Goal: Task Accomplishment & Management: Complete application form

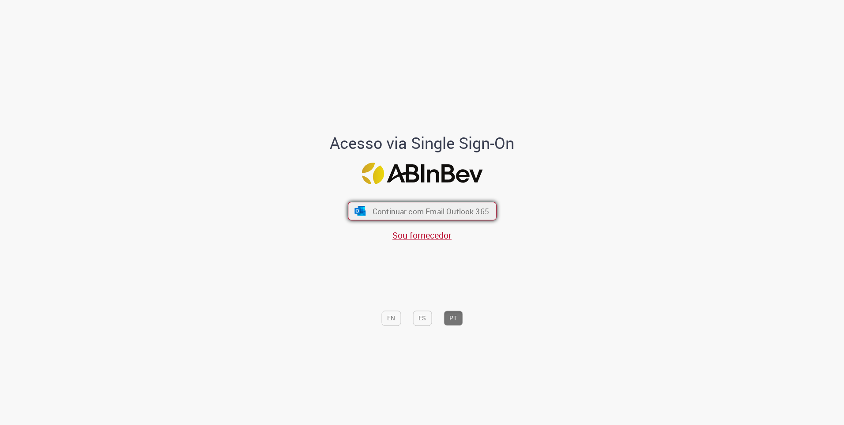
click at [446, 213] on span "Continuar com Email Outlook 365" at bounding box center [430, 211] width 117 height 10
click at [433, 236] on span "Sou fornecedor" at bounding box center [422, 236] width 59 height 12
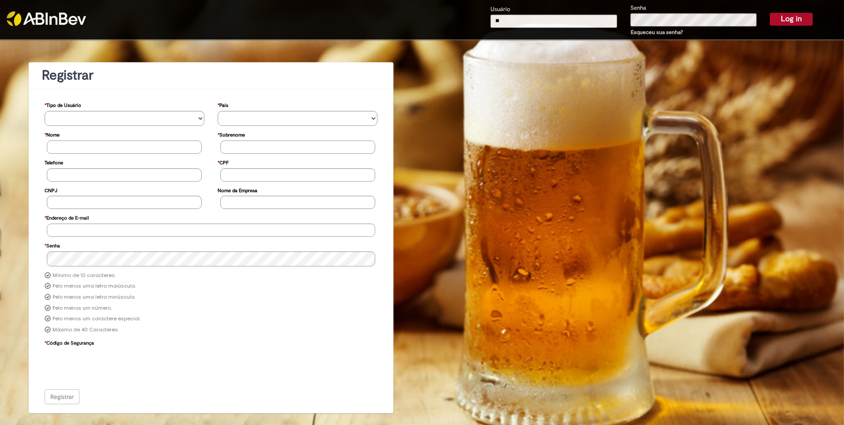
type input "*"
type input "**********"
click at [799, 19] on button "Log in" at bounding box center [791, 19] width 43 height 12
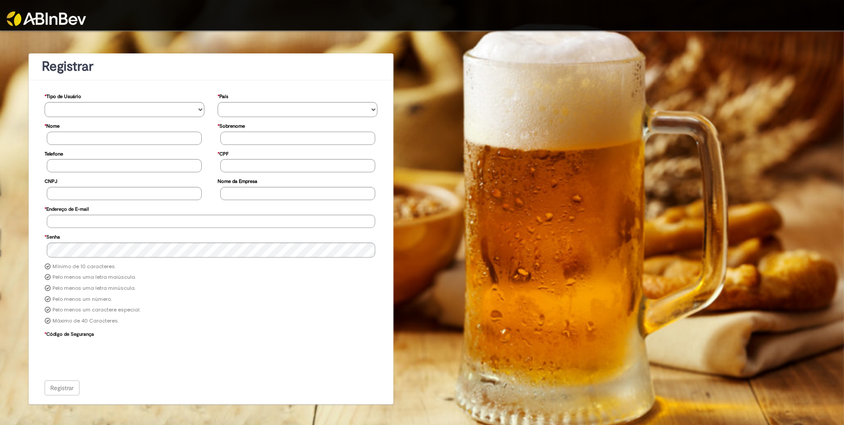
click at [254, 52] on div "**********" at bounding box center [211, 216] width 409 height 373
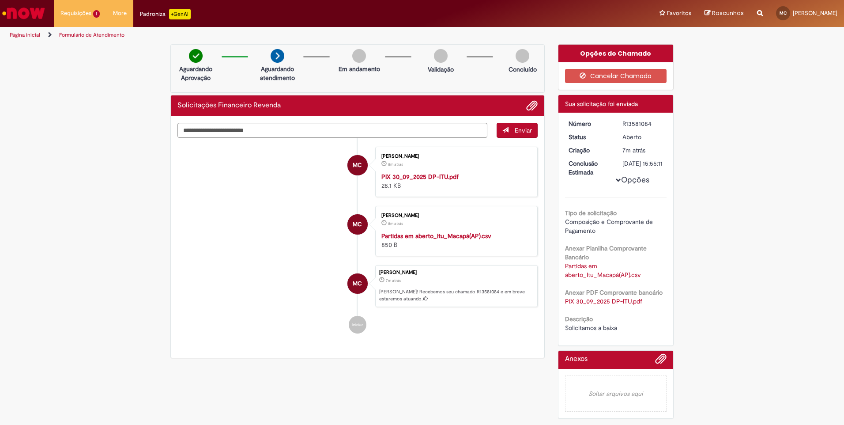
click at [155, 14] on div "Padroniza +GenAi" at bounding box center [165, 14] width 51 height 11
click at [78, 14] on li "Requisições 1 Exibir Todas as Solicitações Solicitações Financeiro Revenda 7m a…" at bounding box center [80, 13] width 53 height 26
click at [95, 33] on link "Exibir Todas as Solicitações" at bounding box center [102, 36] width 97 height 10
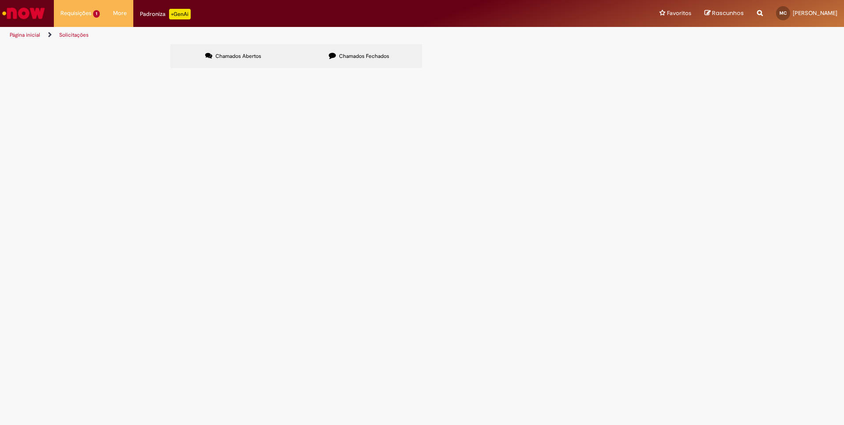
click at [378, 53] on span "Chamados Fechados" at bounding box center [364, 56] width 50 height 7
click at [242, 53] on span "Chamados Abertos" at bounding box center [239, 56] width 46 height 7
